Goal: Check status: Check status

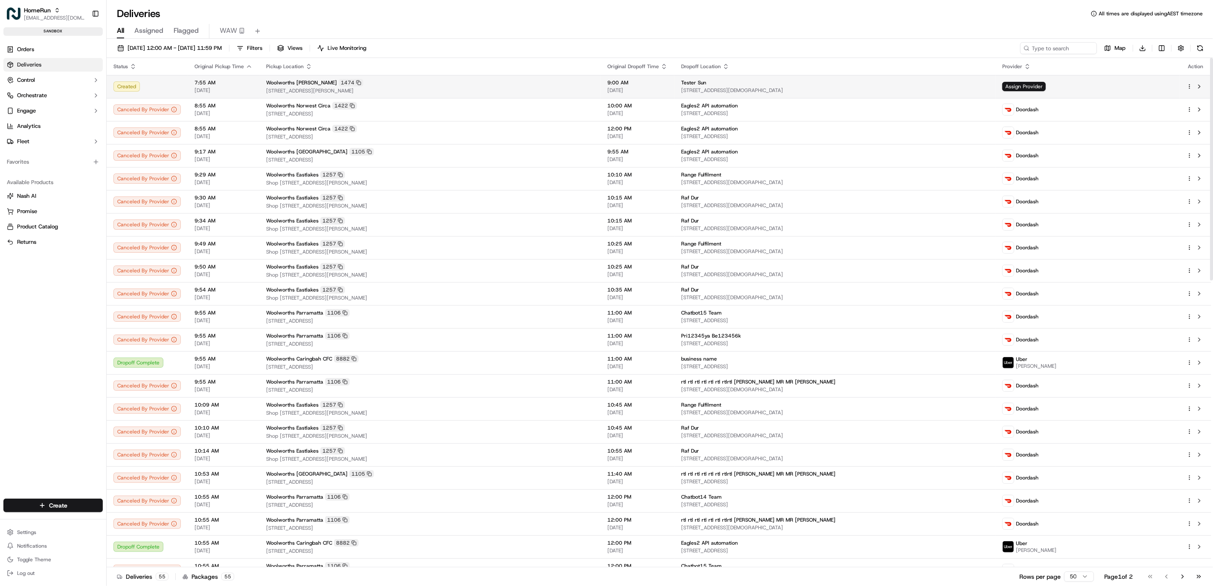
click at [437, 87] on span "[STREET_ADDRESS][PERSON_NAME]" at bounding box center [429, 90] width 327 height 7
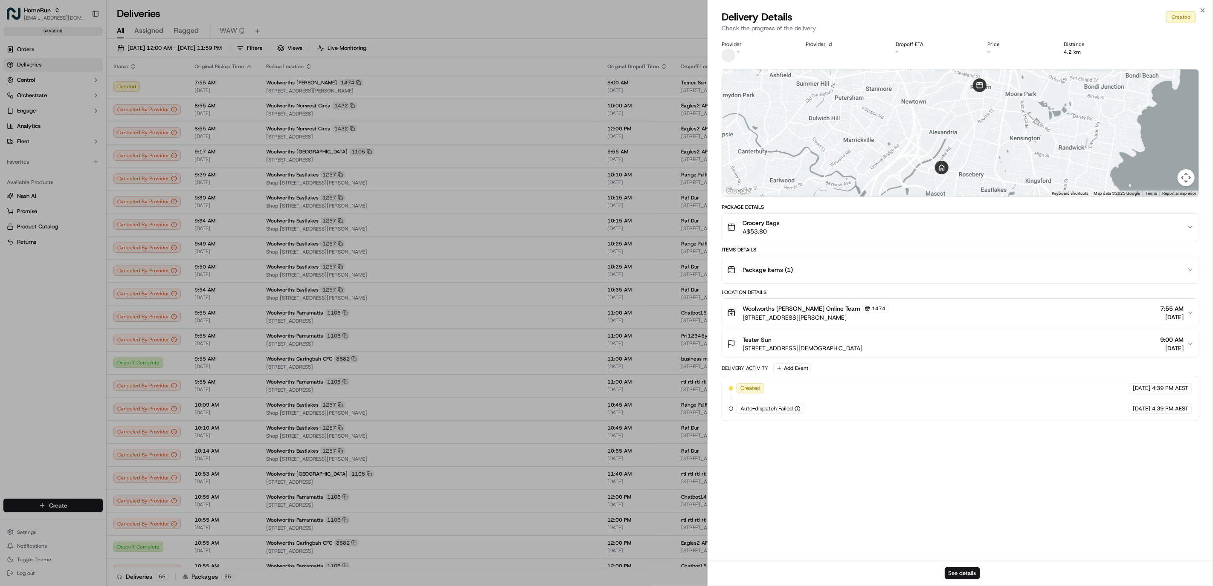
click at [971, 577] on button "See details" at bounding box center [961, 574] width 35 height 12
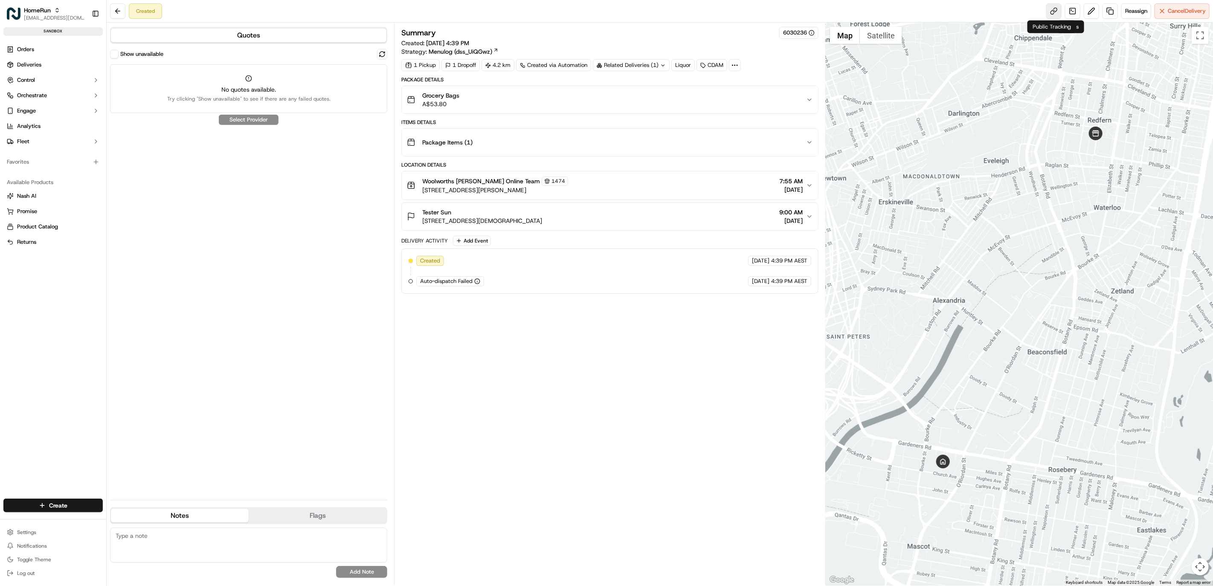
click at [1047, 14] on link at bounding box center [1053, 10] width 15 height 15
